Goal: Task Accomplishment & Management: Use online tool/utility

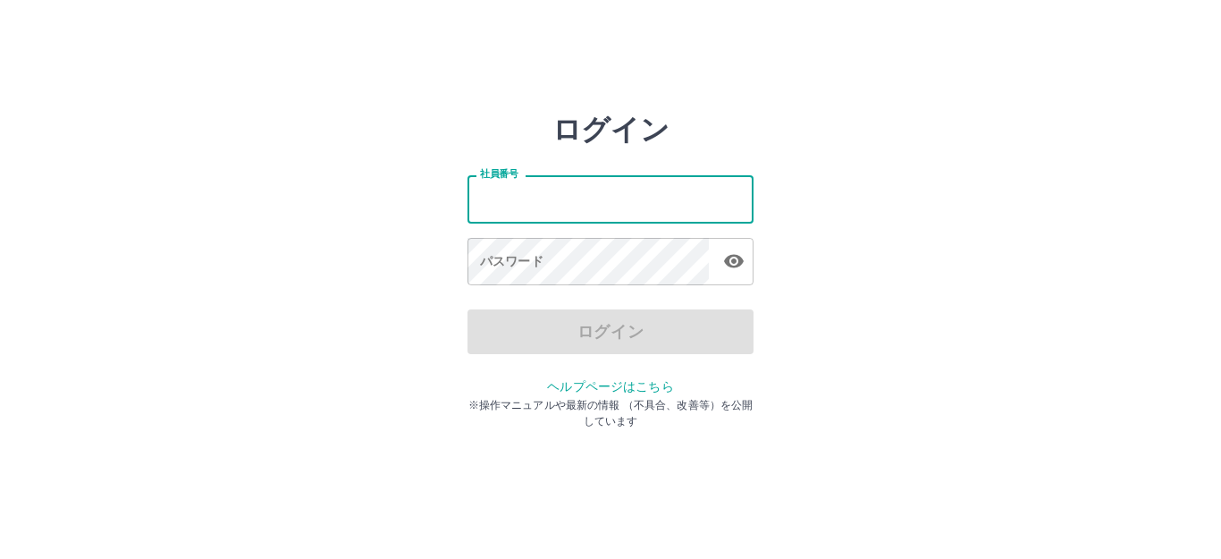
type input "*******"
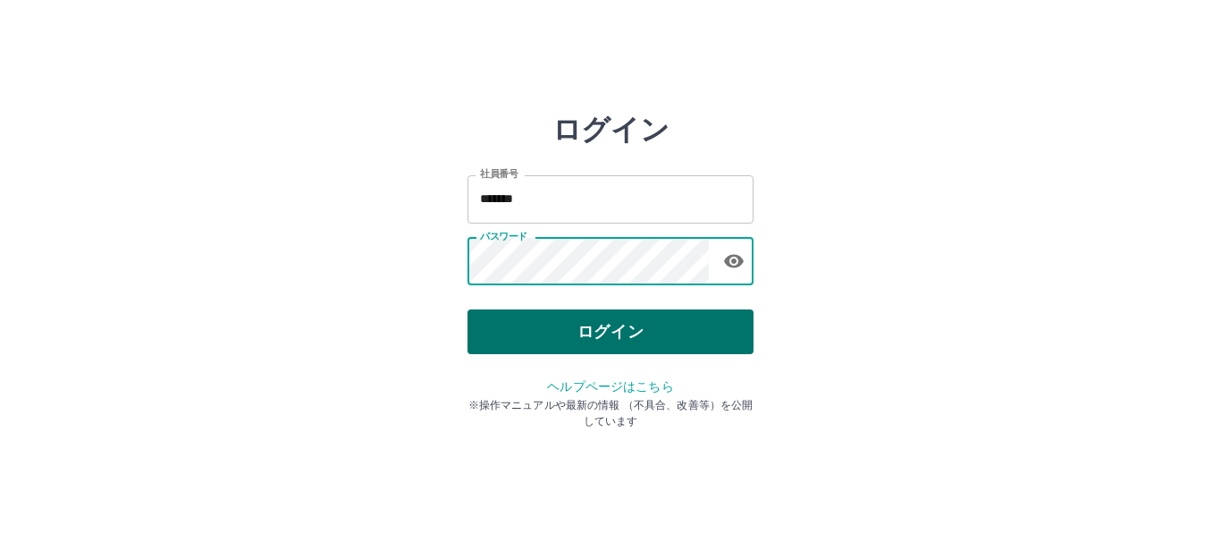
click at [609, 312] on button "ログイン" at bounding box center [610, 331] width 286 height 45
